Goal: Use online tool/utility

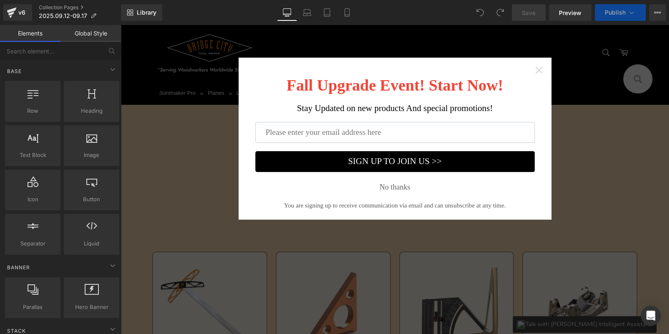
click at [537, 67] on icon "Close widget" at bounding box center [539, 70] width 8 height 8
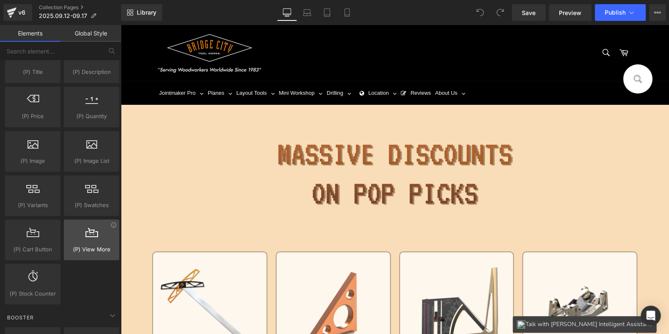
scroll to position [918, 0]
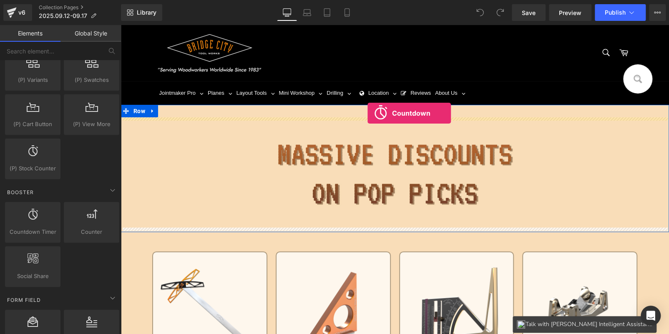
drag, startPoint x: 233, startPoint y: 214, endPoint x: 368, endPoint y: 113, distance: 168.1
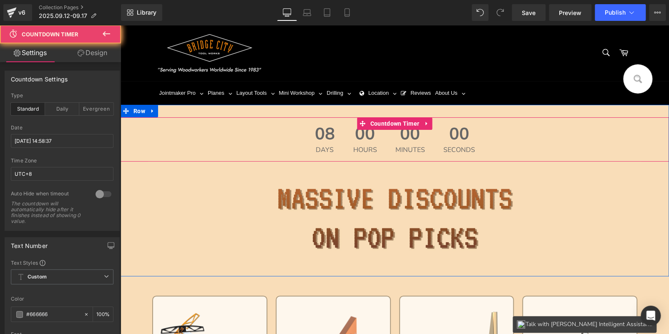
click at [362, 141] on span "00" at bounding box center [365, 136] width 24 height 21
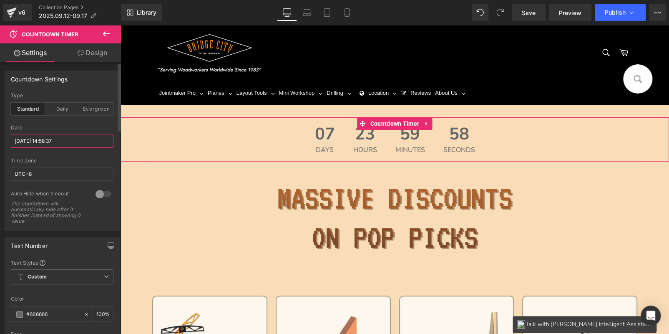
click at [43, 135] on input "[DATE] 14:58:37" at bounding box center [62, 141] width 103 height 14
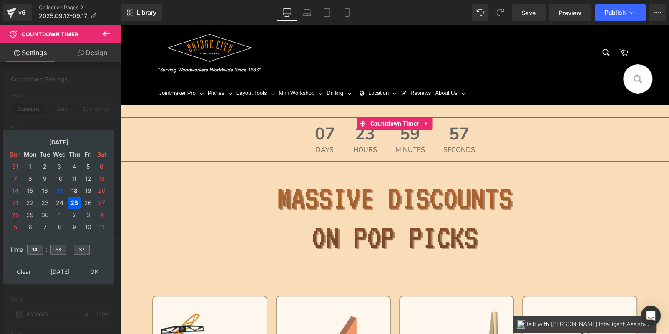
click at [75, 192] on td "18" at bounding box center [74, 190] width 13 height 11
drag, startPoint x: 37, startPoint y: 250, endPoint x: 0, endPoint y: 250, distance: 36.7
click at [0, 231] on div "Countdown Settings standard Type Standard Daily Evergreen [DATE] 14:58:37 Date …" at bounding box center [62, 147] width 125 height 166
type input "15"
type input "00"
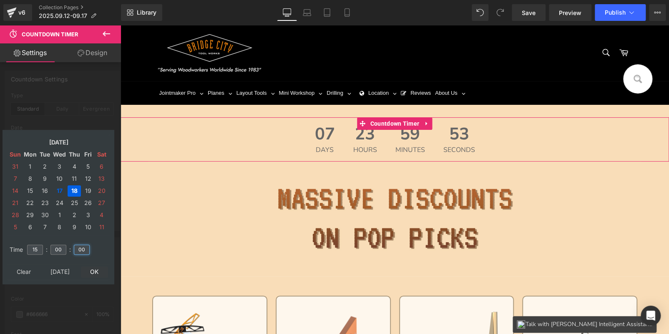
type input "00"
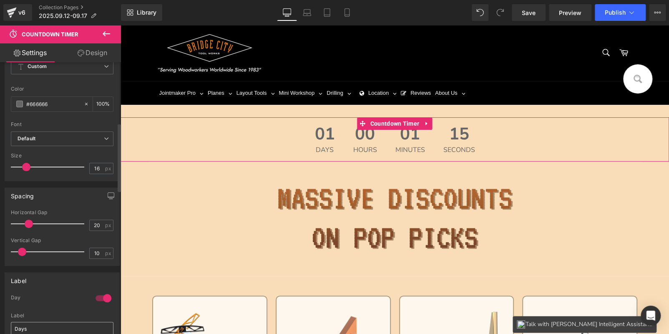
scroll to position [417, 0]
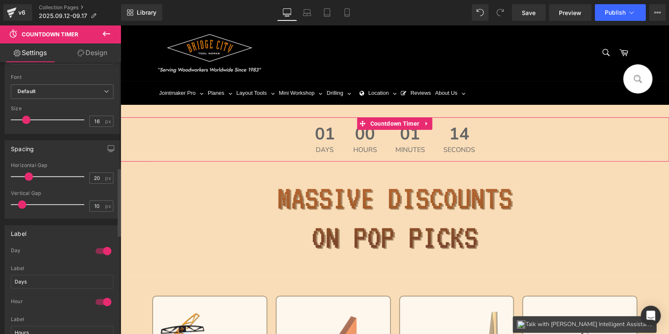
click at [93, 249] on div at bounding box center [103, 250] width 20 height 13
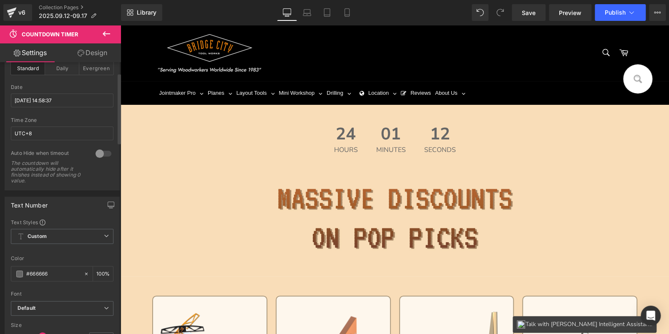
scroll to position [83, 0]
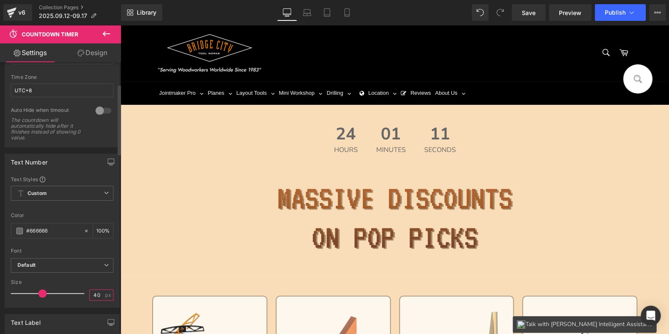
click at [98, 290] on input "40" at bounding box center [97, 295] width 15 height 10
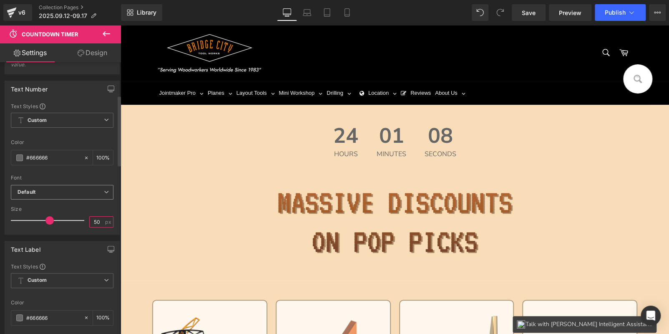
scroll to position [166, 0]
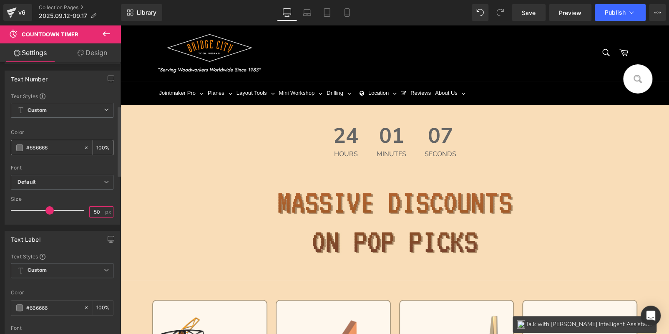
type input "50"
click at [20, 145] on span at bounding box center [19, 147] width 7 height 7
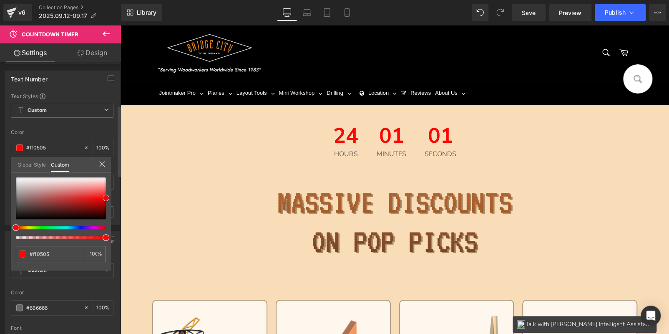
drag, startPoint x: 15, startPoint y: 200, endPoint x: 108, endPoint y: 196, distance: 94.0
click at [108, 196] on span at bounding box center [106, 197] width 7 height 7
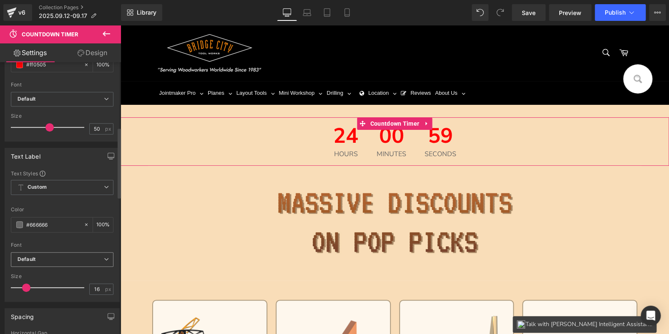
scroll to position [250, 0]
click at [21, 220] on span at bounding box center [19, 223] width 7 height 7
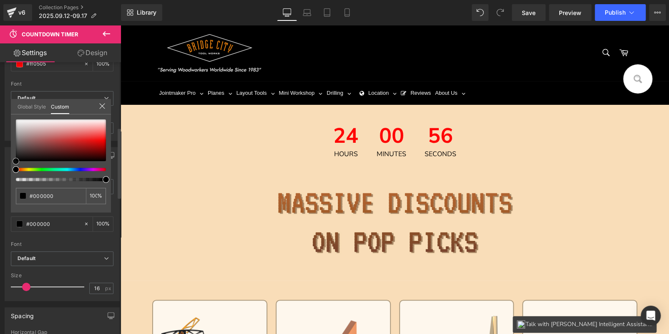
drag, startPoint x: 15, startPoint y: 148, endPoint x: 19, endPoint y: 199, distance: 51.0
click at [5, 207] on div "Text Label Text Styles Custom Custom Setup Global Style Custom Setup Global Sty…" at bounding box center [62, 221] width 125 height 160
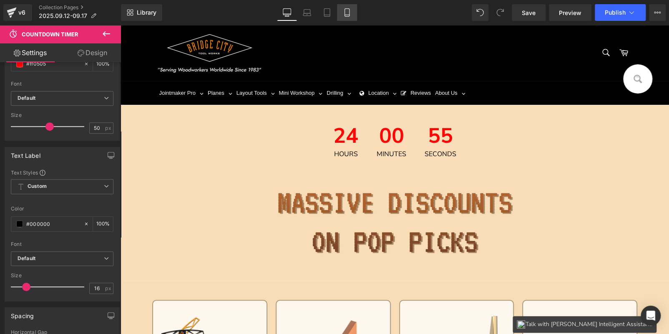
click at [345, 9] on icon at bounding box center [347, 12] width 8 height 8
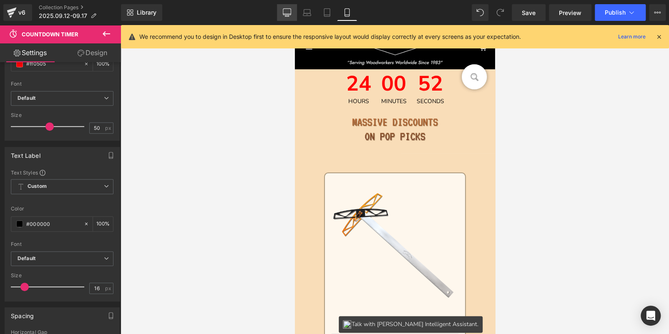
drag, startPoint x: 288, startPoint y: 20, endPoint x: 469, endPoint y: 47, distance: 182.2
click at [288, 20] on link "Desktop" at bounding box center [287, 12] width 20 height 17
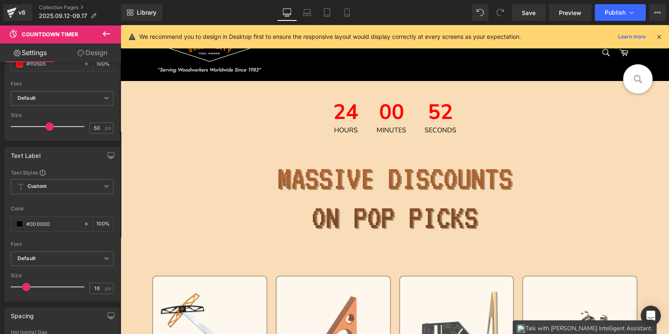
scroll to position [25, 0]
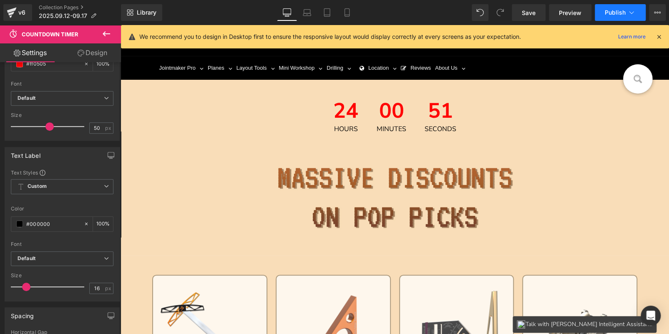
click at [620, 10] on span "Publish" at bounding box center [615, 12] width 21 height 7
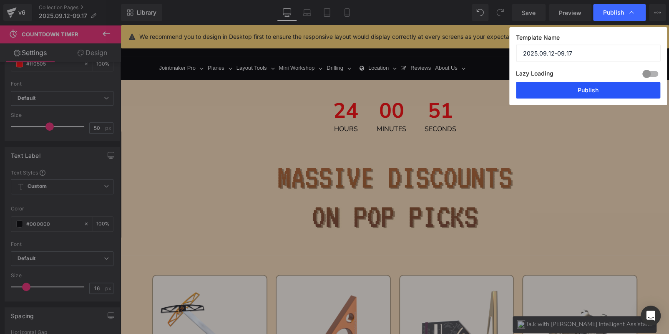
click at [595, 93] on button "Publish" at bounding box center [588, 90] width 144 height 17
